Goal: Transaction & Acquisition: Subscribe to service/newsletter

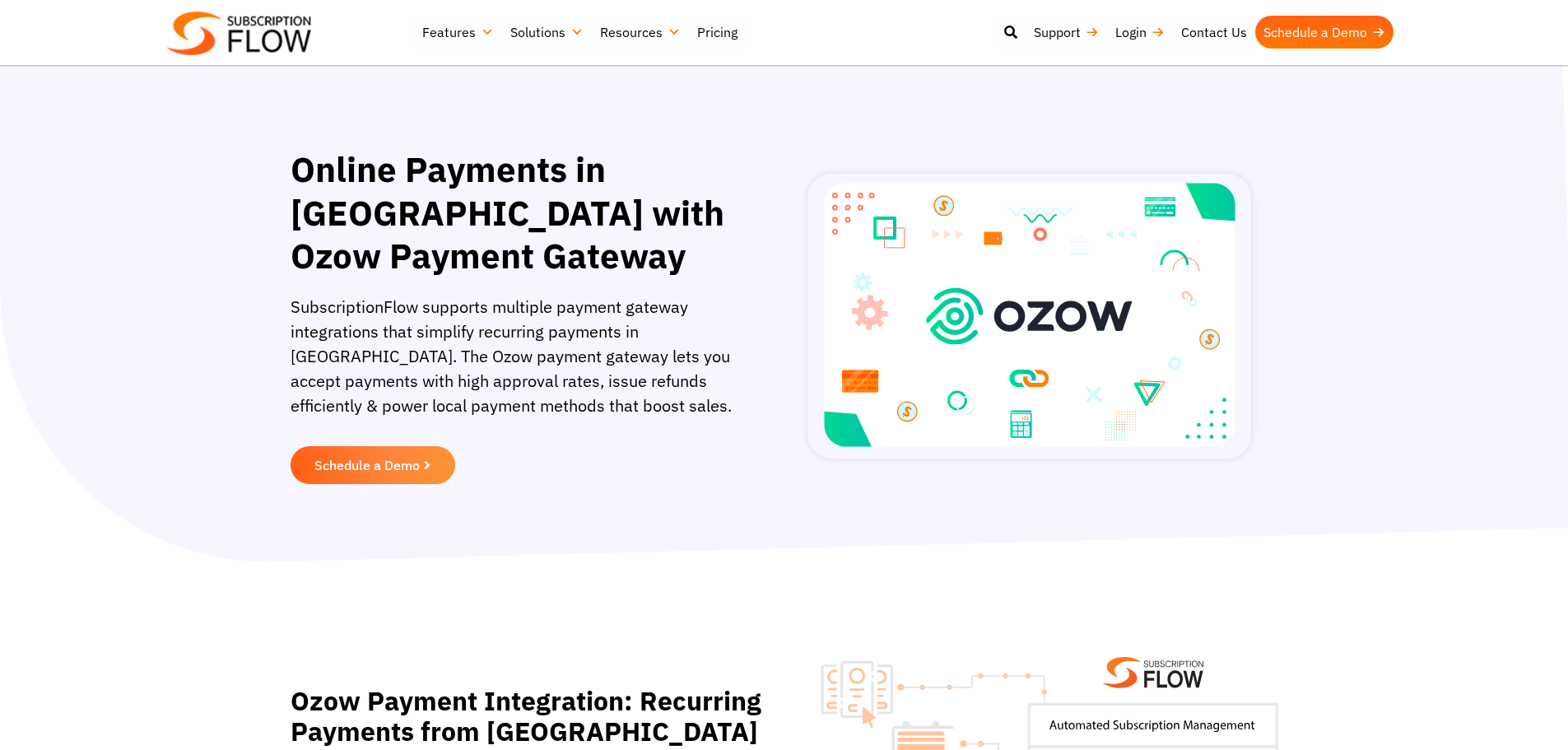
click at [716, 28] on link "Pricing" at bounding box center [717, 32] width 57 height 33
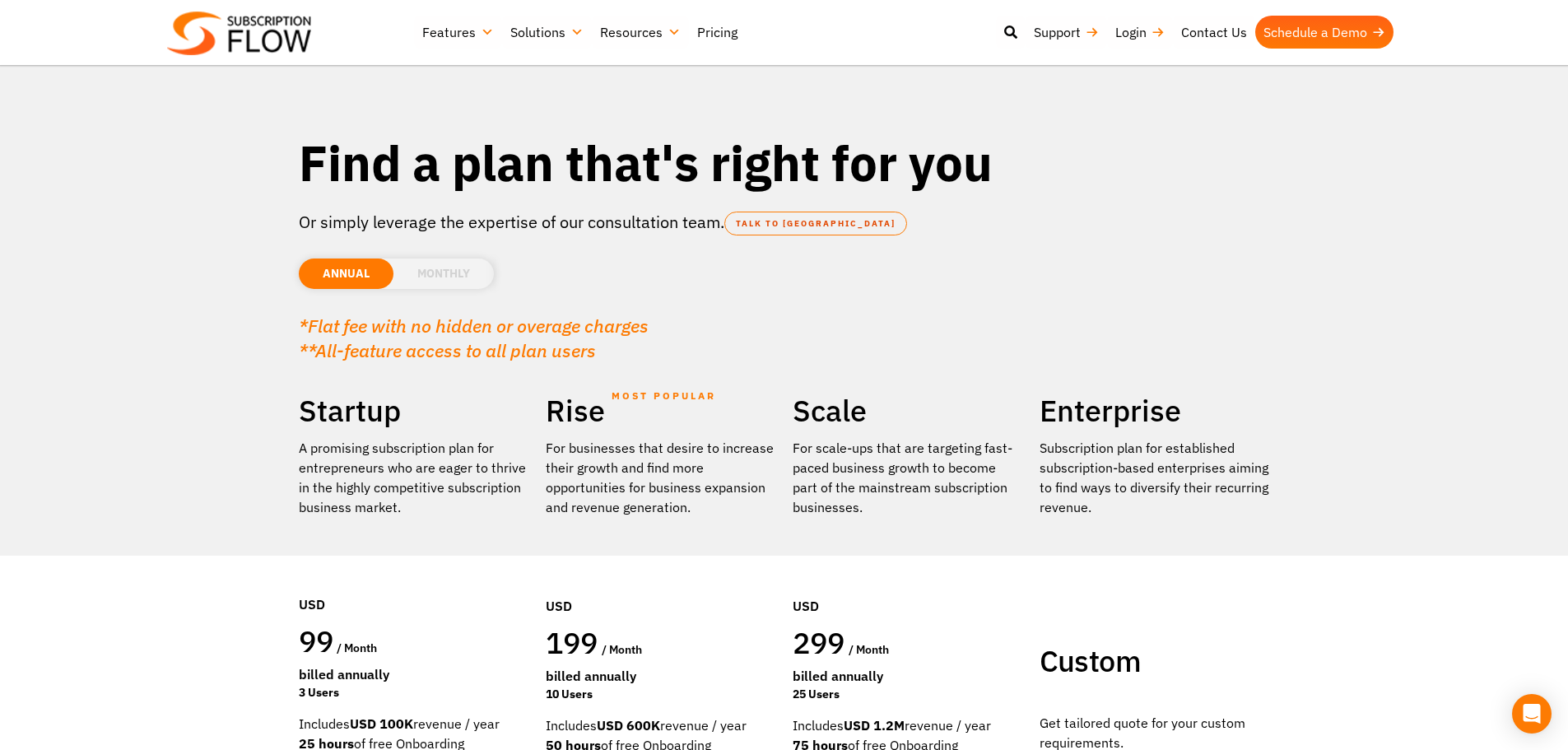
click at [454, 272] on li "MONTHLY" at bounding box center [444, 274] width 100 height 30
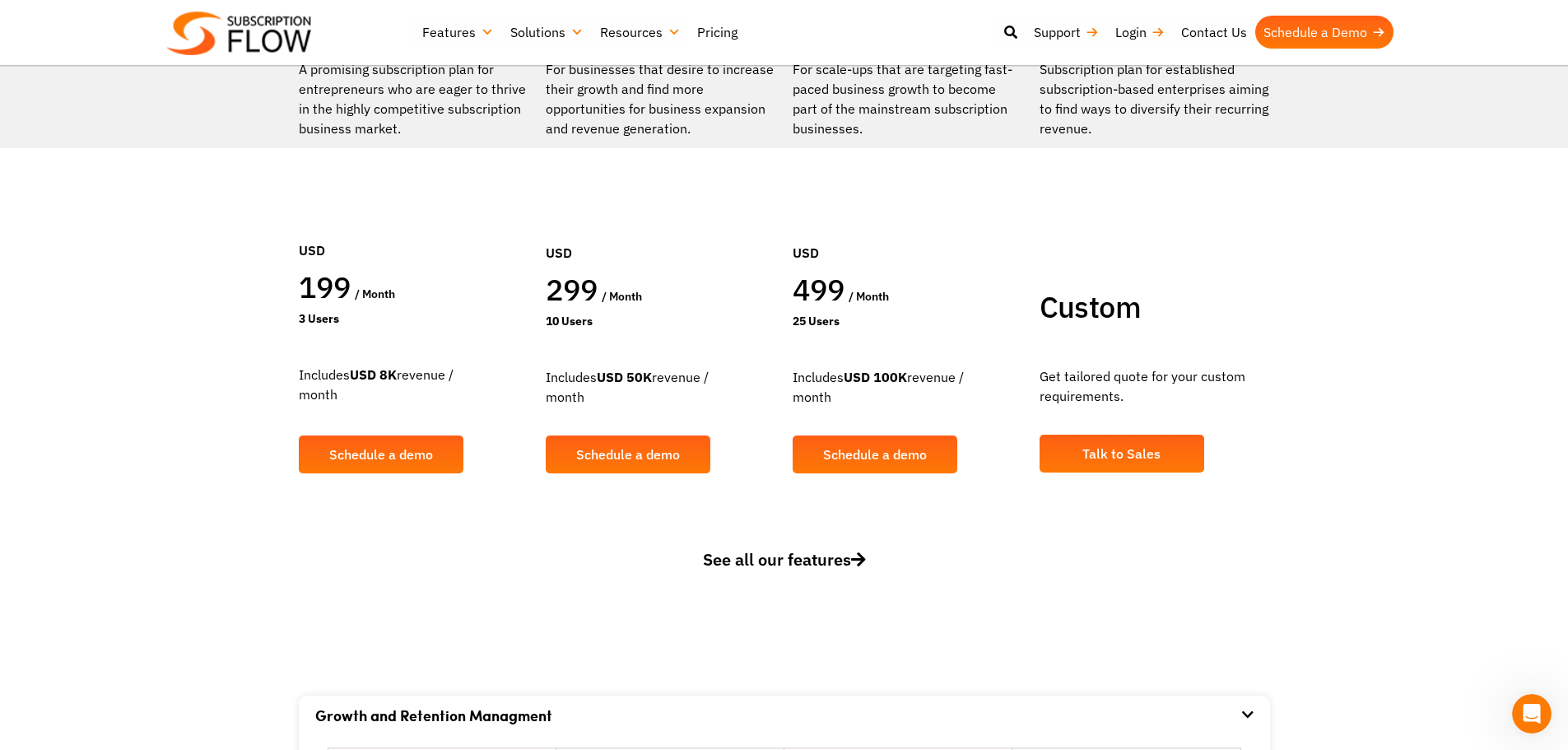
scroll to position [494, 0]
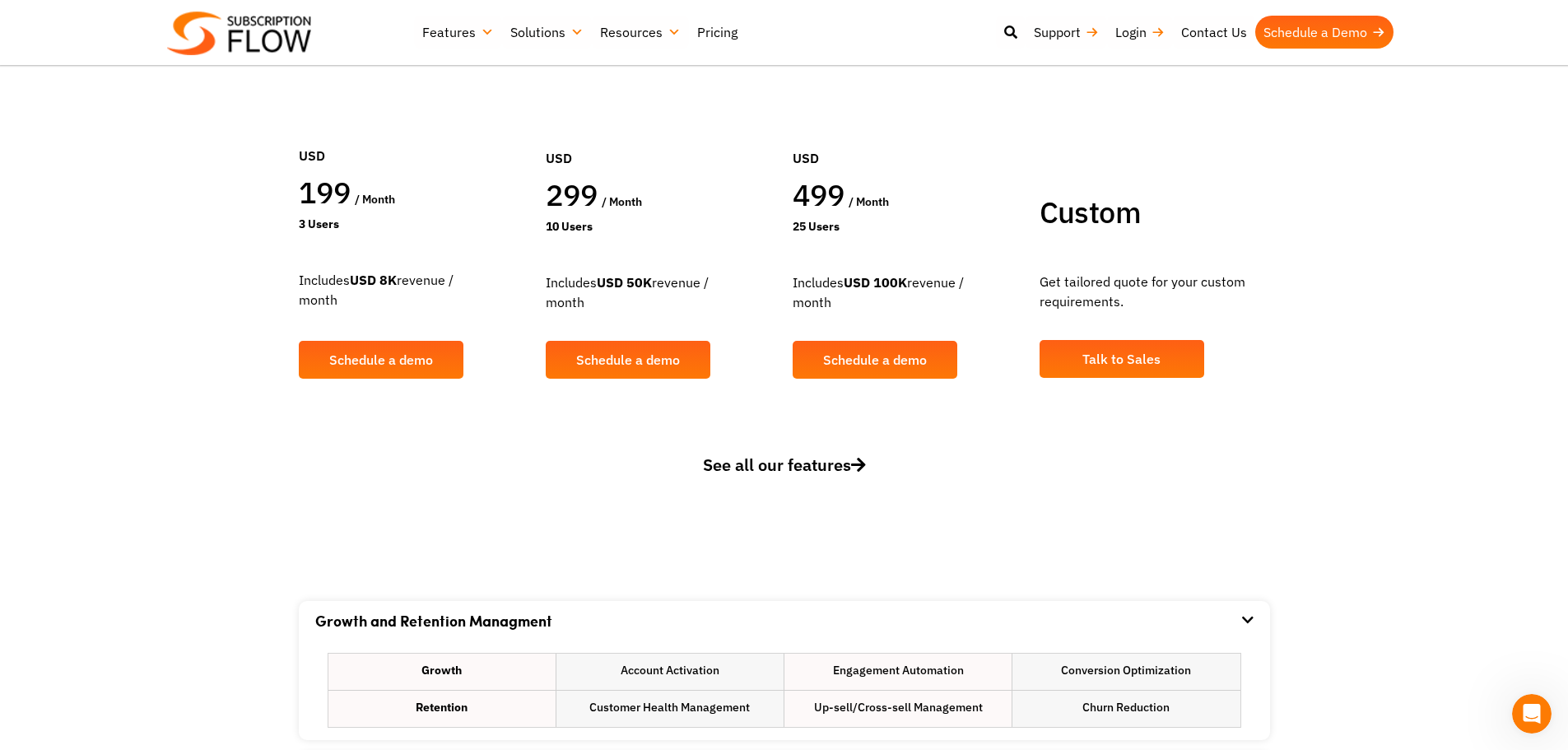
click at [837, 468] on span "See all our features" at bounding box center [784, 464] width 163 height 22
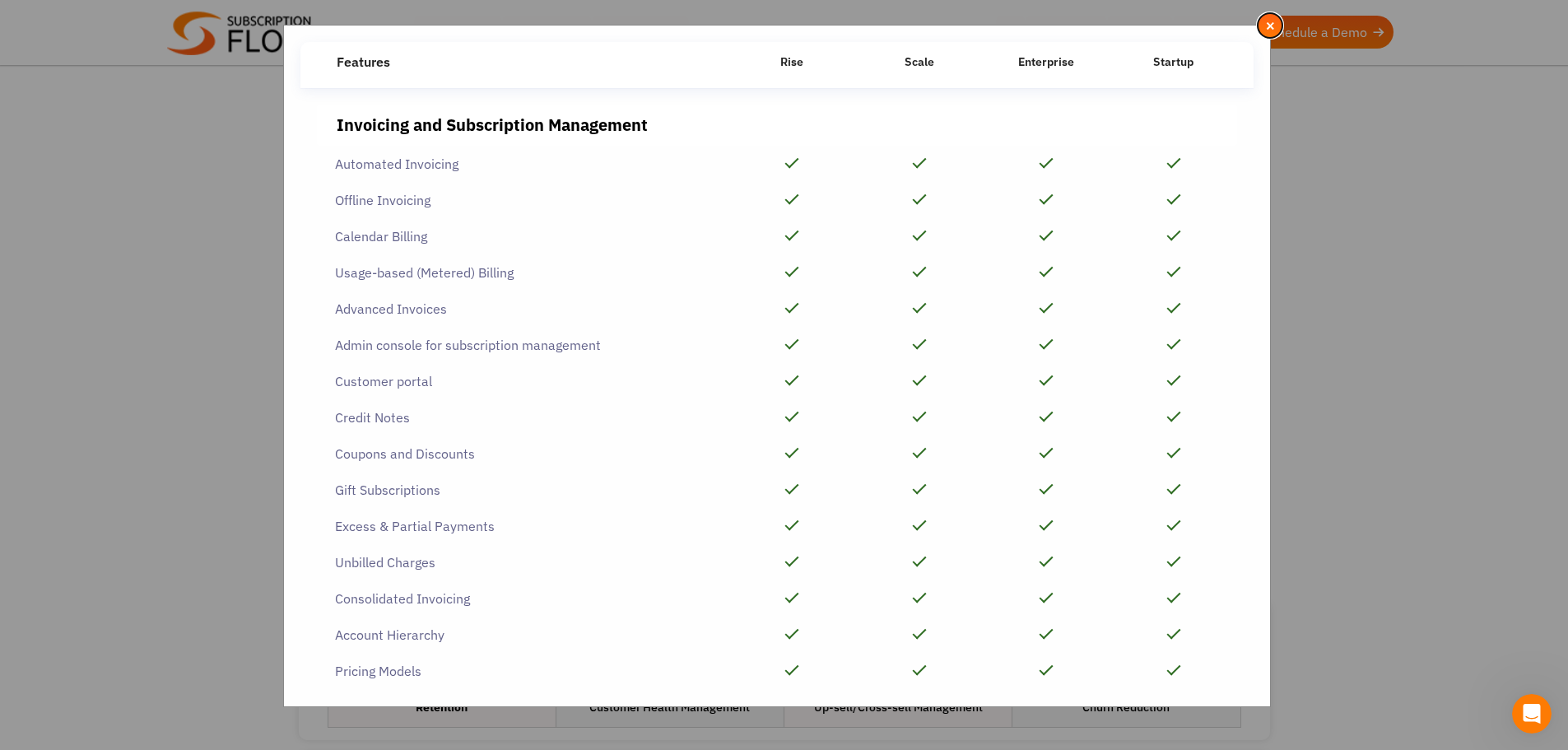
click at [1275, 23] on span "×" at bounding box center [1270, 26] width 11 height 18
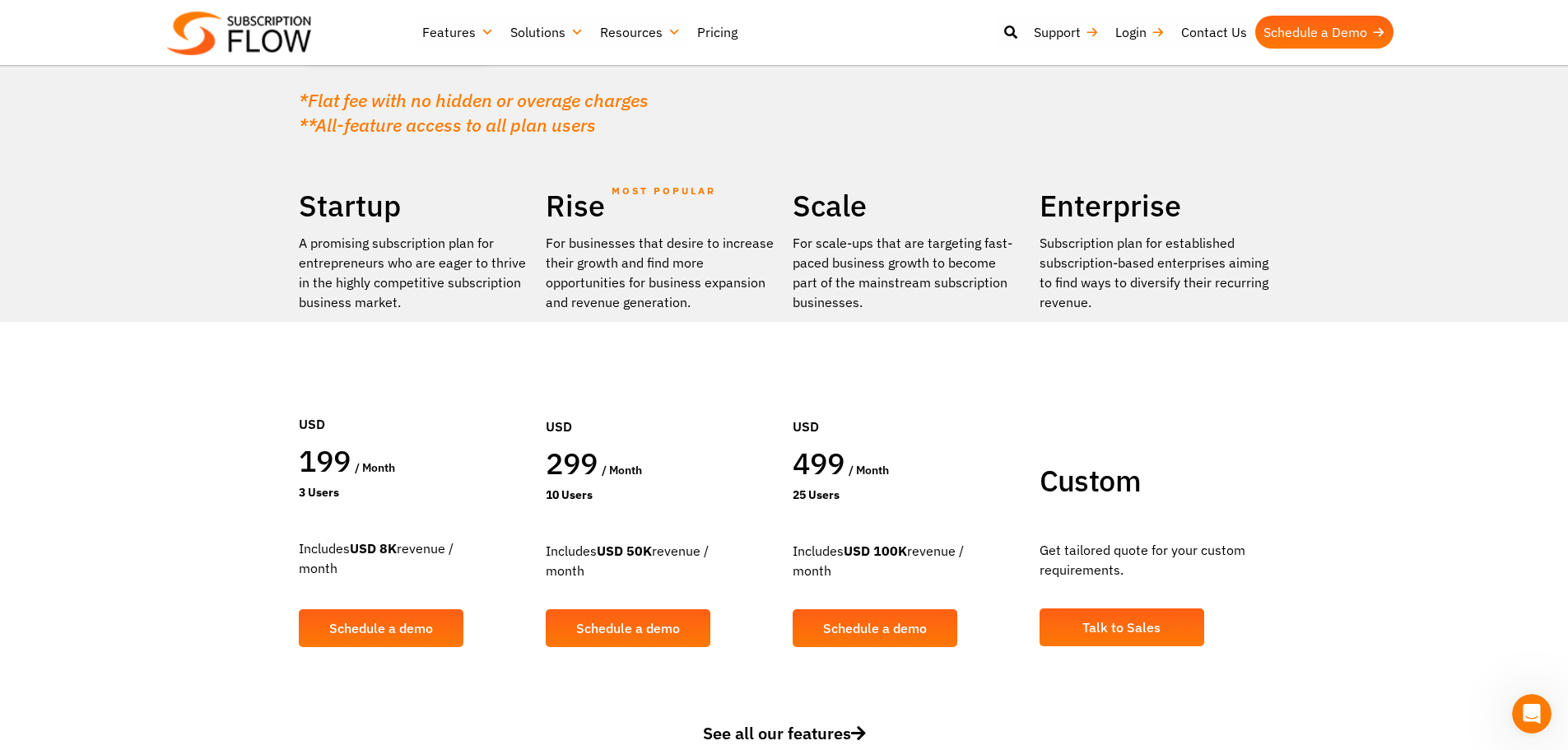
scroll to position [0, 0]
